Goal: Transaction & Acquisition: Purchase product/service

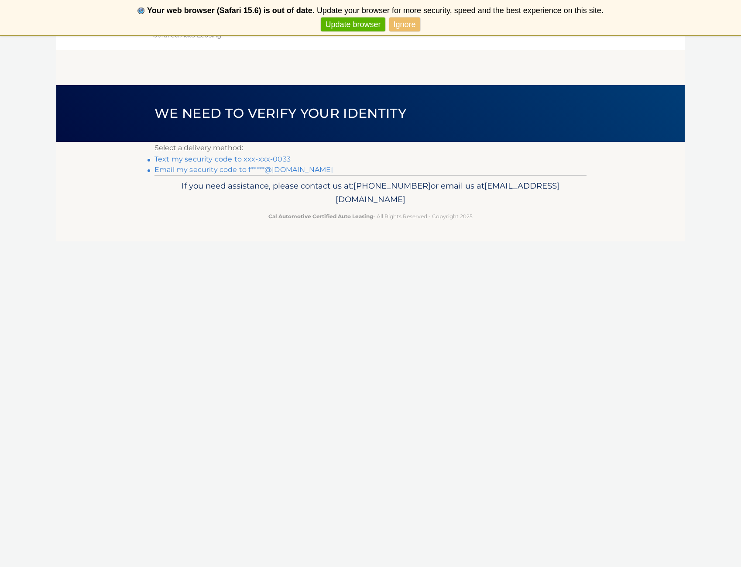
click at [404, 27] on link "Ignore" at bounding box center [404, 24] width 31 height 14
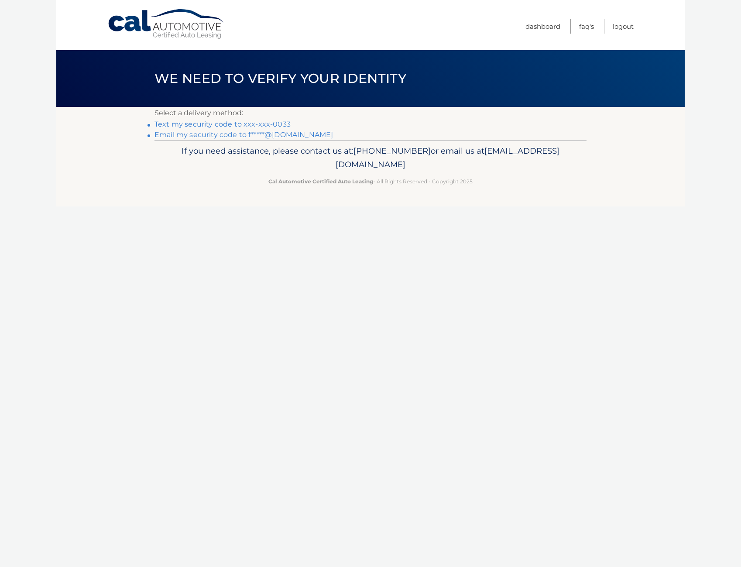
click at [250, 126] on link "Text my security code to xxx-xxx-0033" at bounding box center [222, 124] width 136 height 8
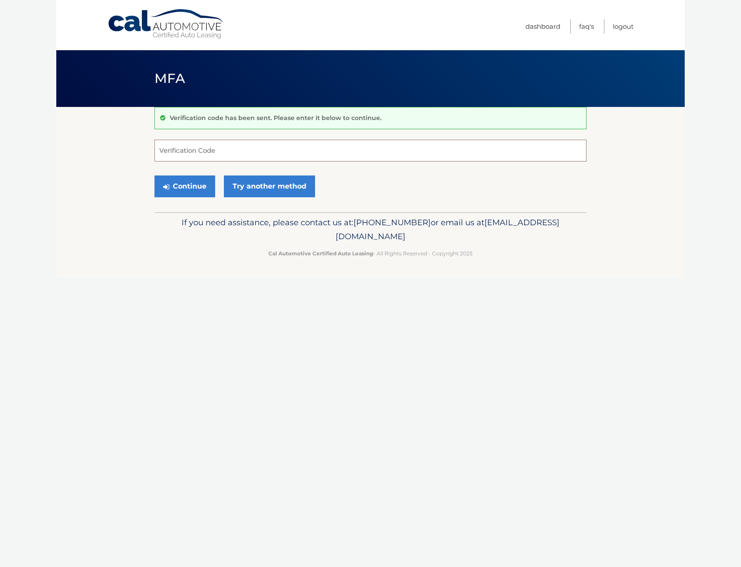
click at [249, 146] on input "Verification Code" at bounding box center [370, 151] width 432 height 22
type input "202484"
click at [187, 185] on button "Continue" at bounding box center [184, 186] width 61 height 22
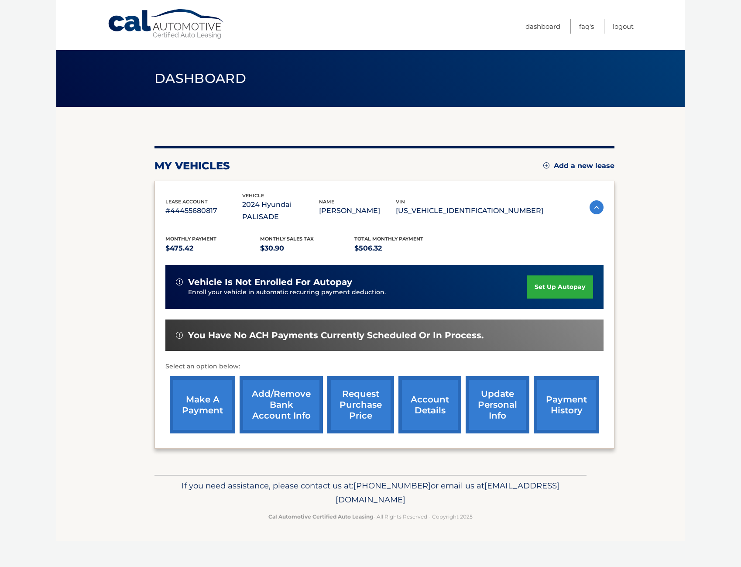
click at [215, 395] on link "make a payment" at bounding box center [202, 404] width 65 height 57
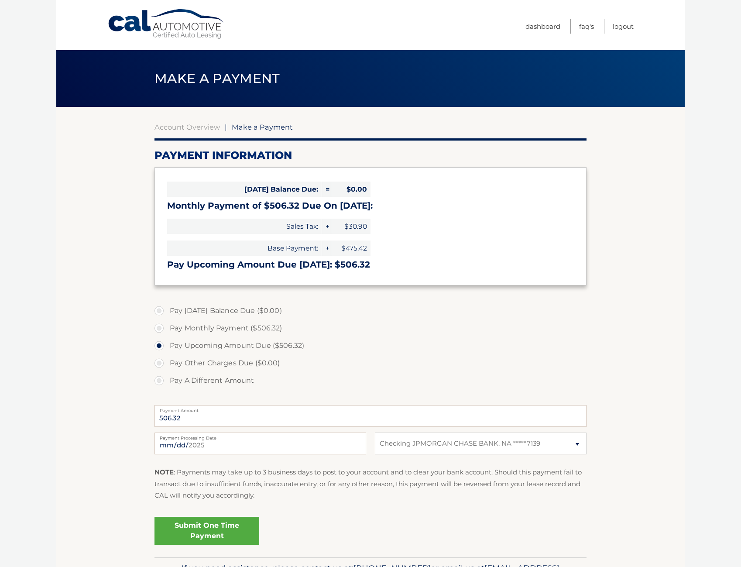
select select "ZWI3Zjg3NTItNDY2NS00ZjY2LWI1MTUtNWExMDQzYjZjZTY3"
click at [162, 328] on label "Pay Monthly Payment ($506.32)" at bounding box center [370, 327] width 432 height 17
click at [162, 328] on input "Pay Monthly Payment ($506.32)" at bounding box center [162, 326] width 9 height 14
radio input "true"
click at [221, 533] on link "Submit One Time Payment" at bounding box center [206, 531] width 105 height 28
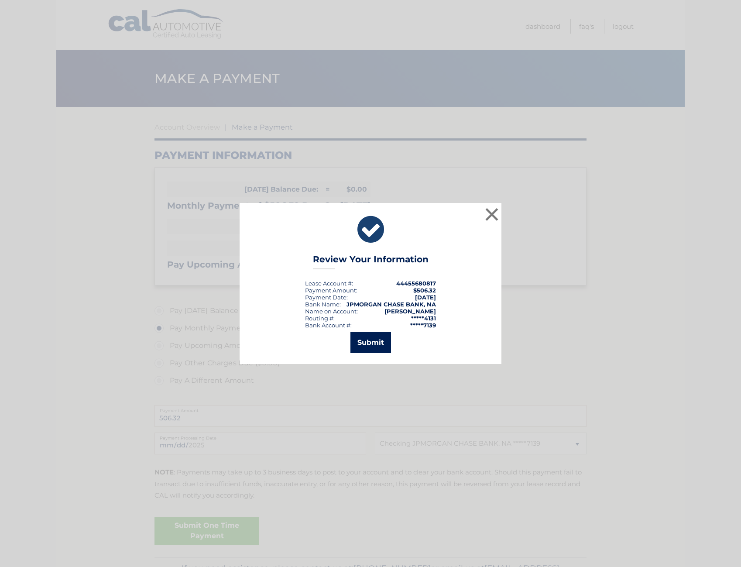
click at [373, 344] on button "Submit" at bounding box center [370, 342] width 41 height 21
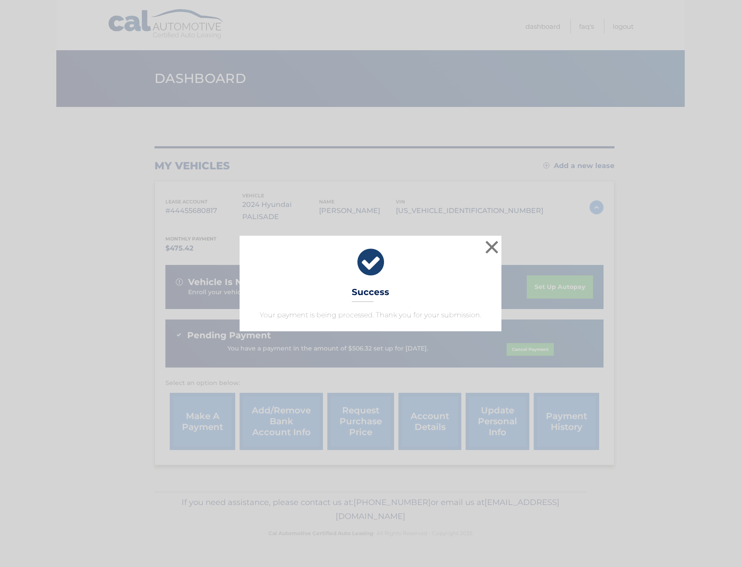
click at [427, 303] on div "× Success Your payment is being processed. Thank you for your submission." at bounding box center [371, 283] width 262 height 95
click at [494, 251] on button "×" at bounding box center [491, 246] width 17 height 17
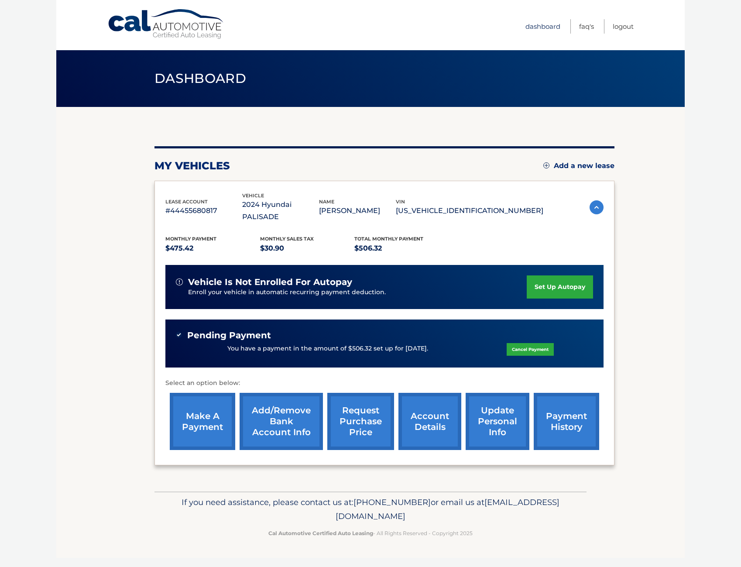
click at [540, 28] on link "Dashboard" at bounding box center [542, 26] width 35 height 14
click at [623, 29] on link "Logout" at bounding box center [623, 26] width 21 height 14
